Goal: Navigation & Orientation: Find specific page/section

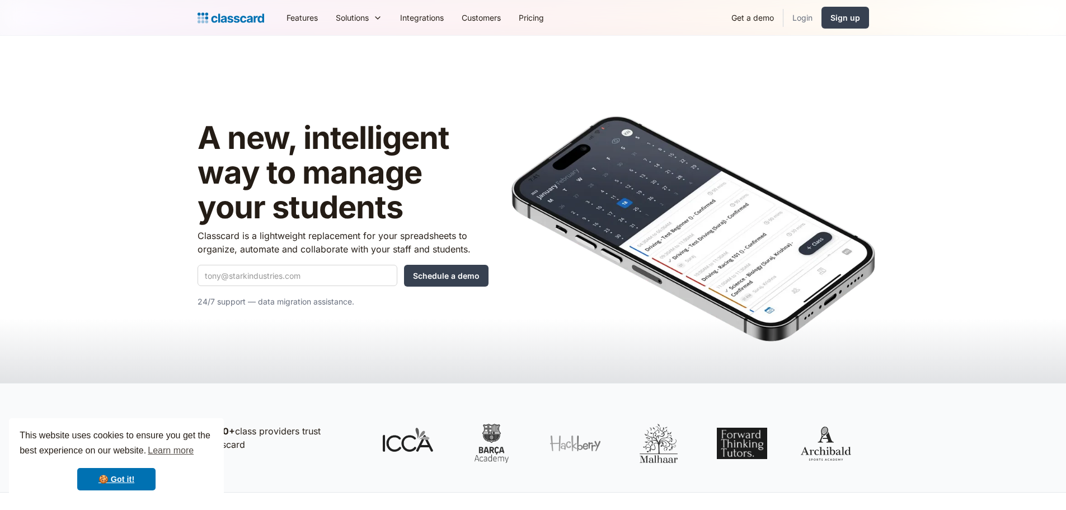
click at [815, 18] on link "Login" at bounding box center [802, 17] width 38 height 25
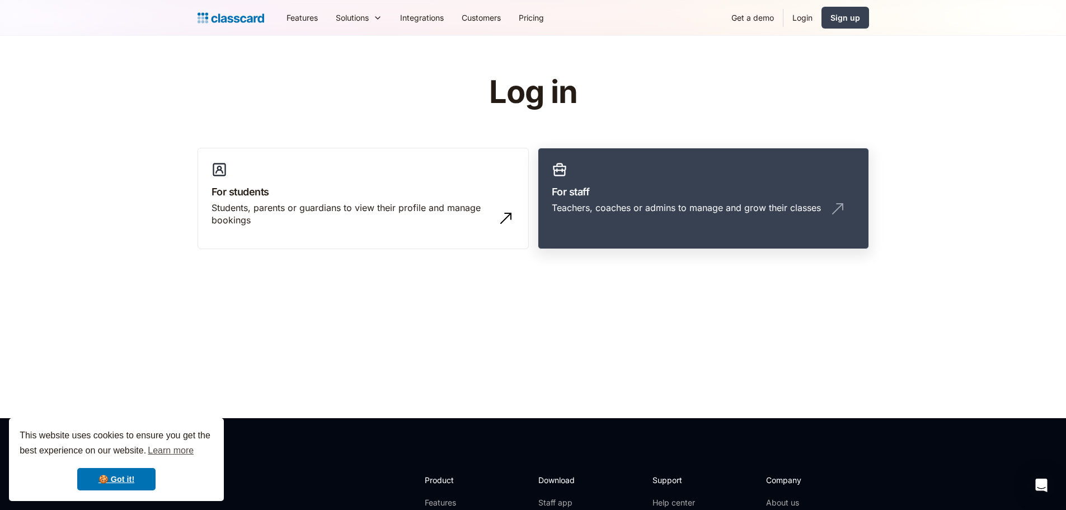
click at [556, 191] on h3 "For staff" at bounding box center [703, 191] width 303 height 15
